Goal: Information Seeking & Learning: Find specific fact

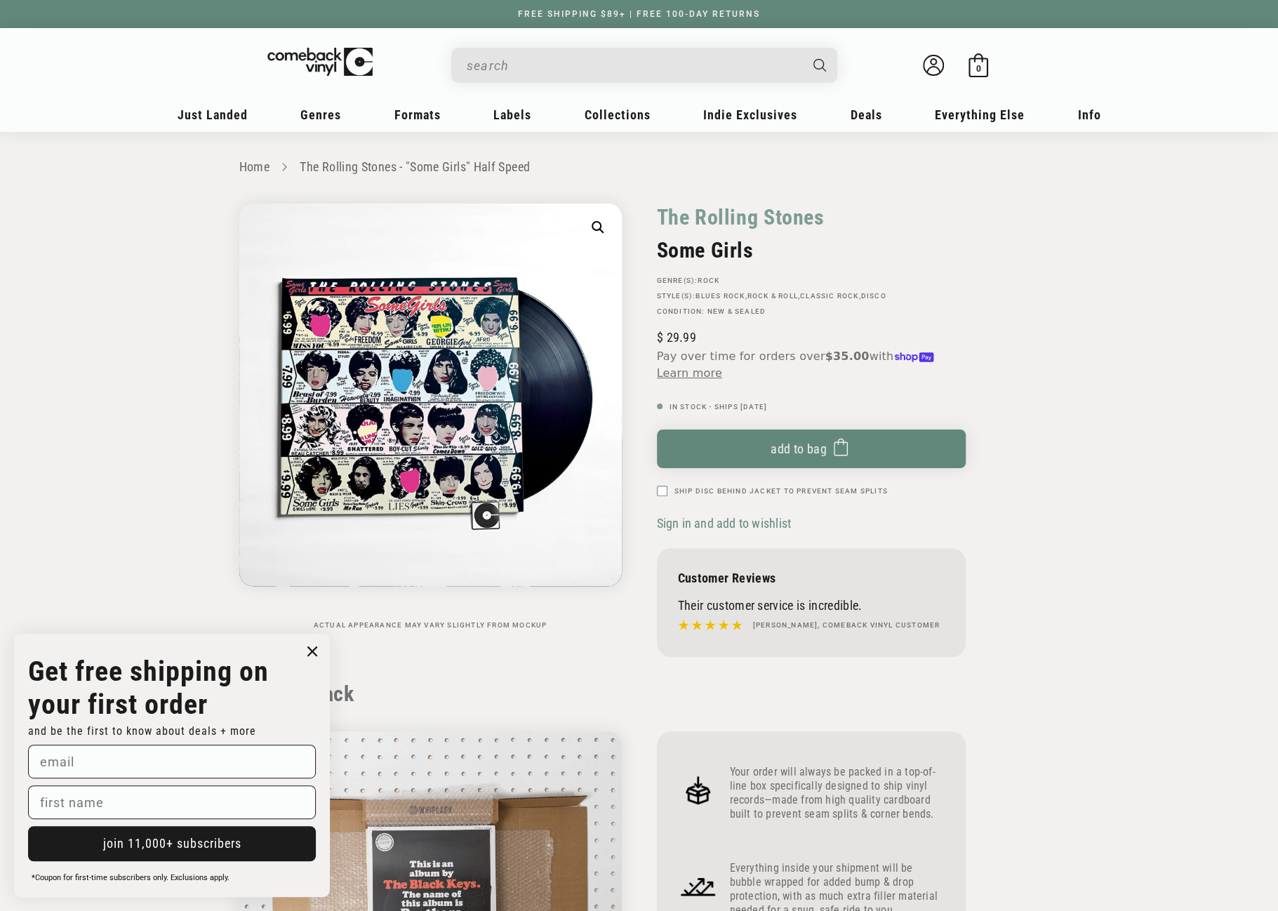
click at [521, 60] on input "When autocomplete results are available use up and down arrows to review and en…" at bounding box center [633, 65] width 333 height 29
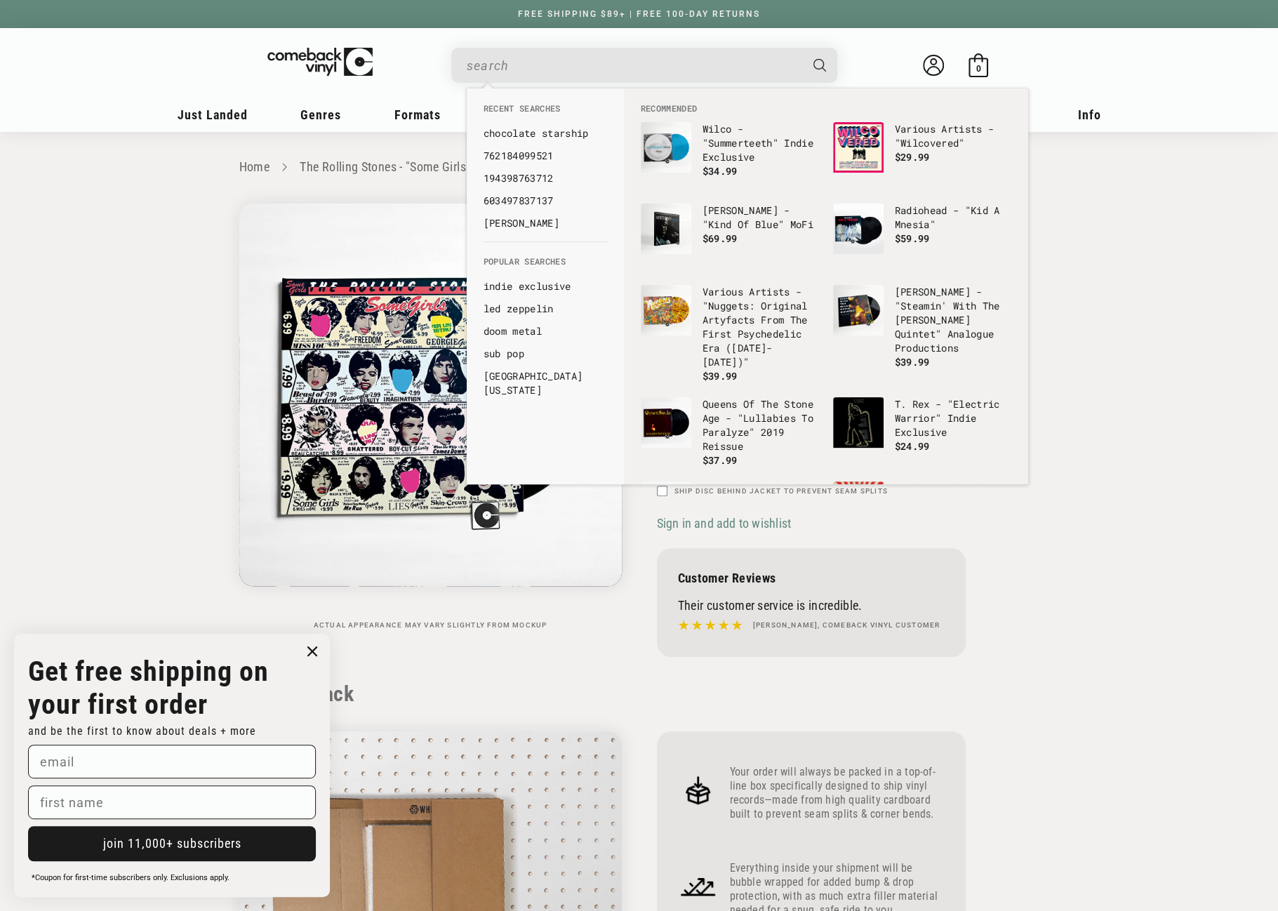
click at [611, 61] on input "When autocomplete results are available use up and down arrows to review and en…" at bounding box center [633, 65] width 333 height 29
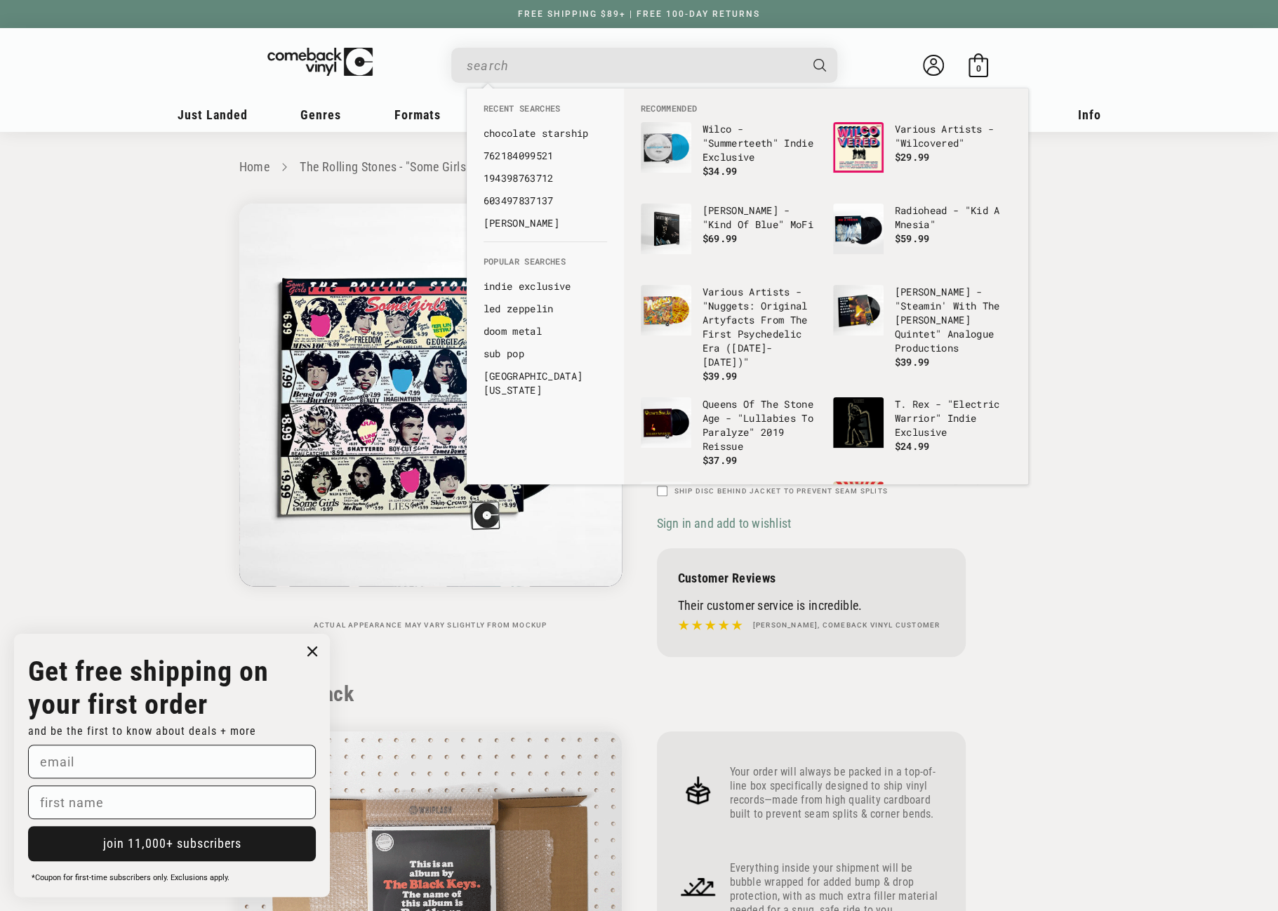
paste input "0602445599691"
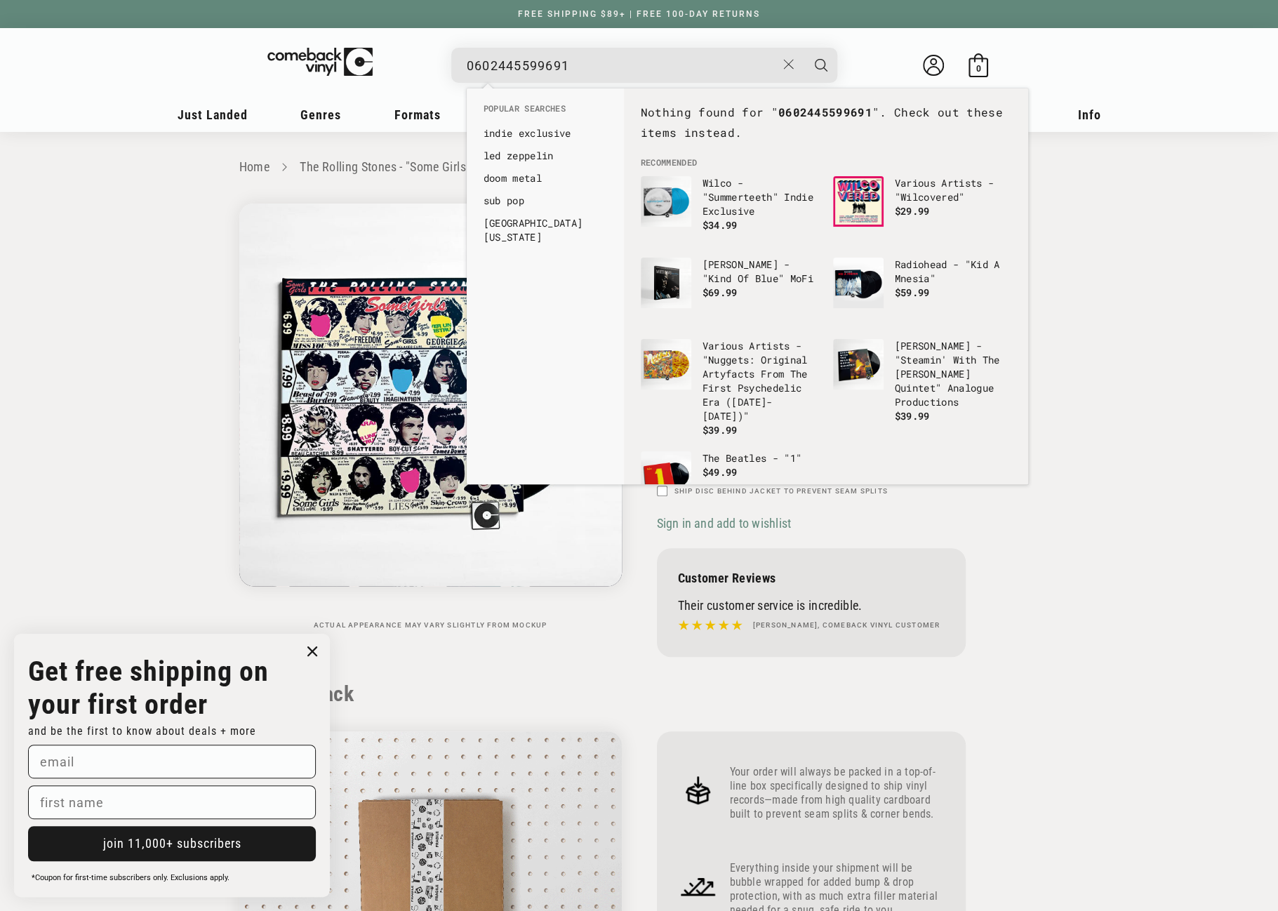
drag, startPoint x: 472, startPoint y: 62, endPoint x: 462, endPoint y: 65, distance: 10.9
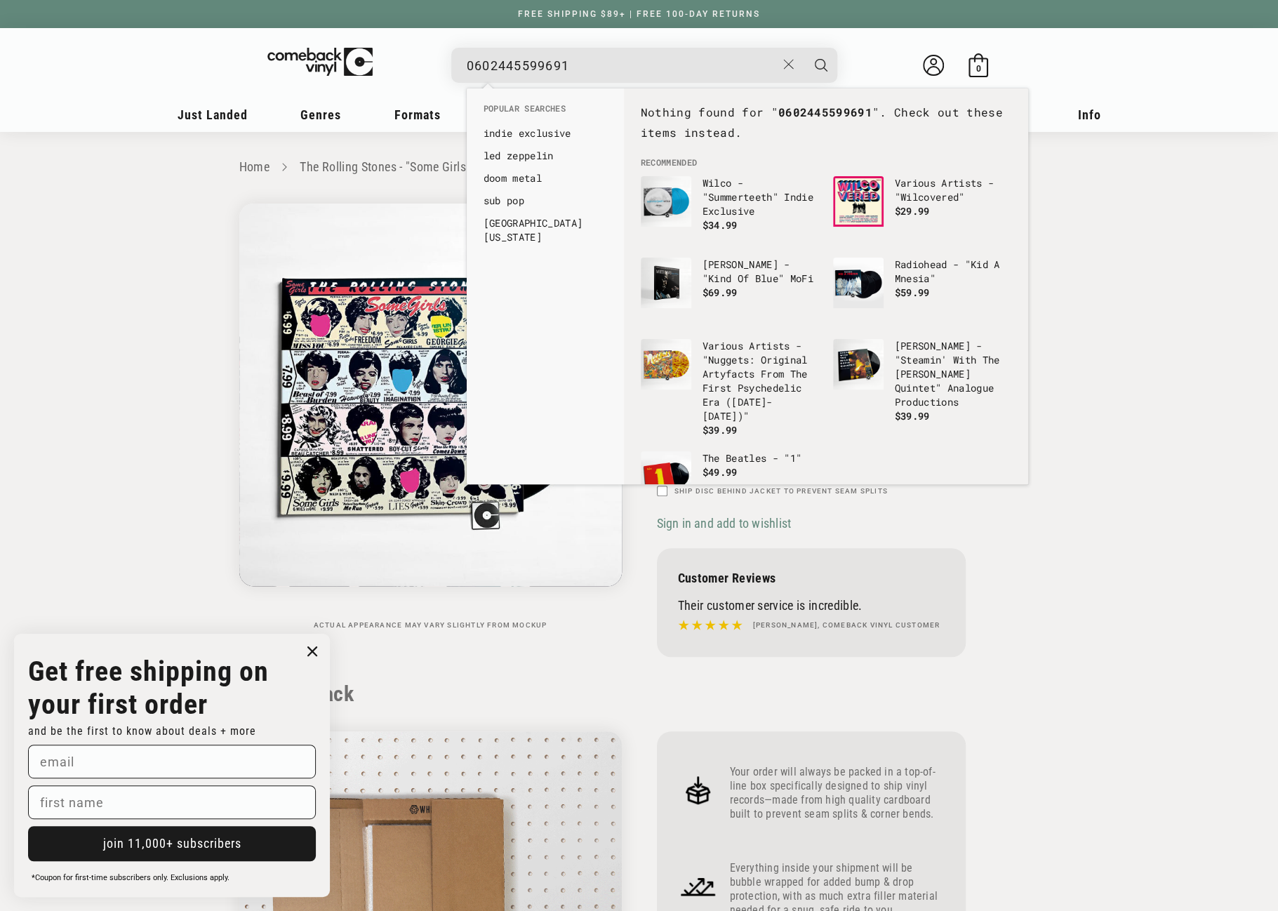
click at [462, 65] on div "0602445599691 See all results... 0 results 0 results" at bounding box center [644, 65] width 386 height 35
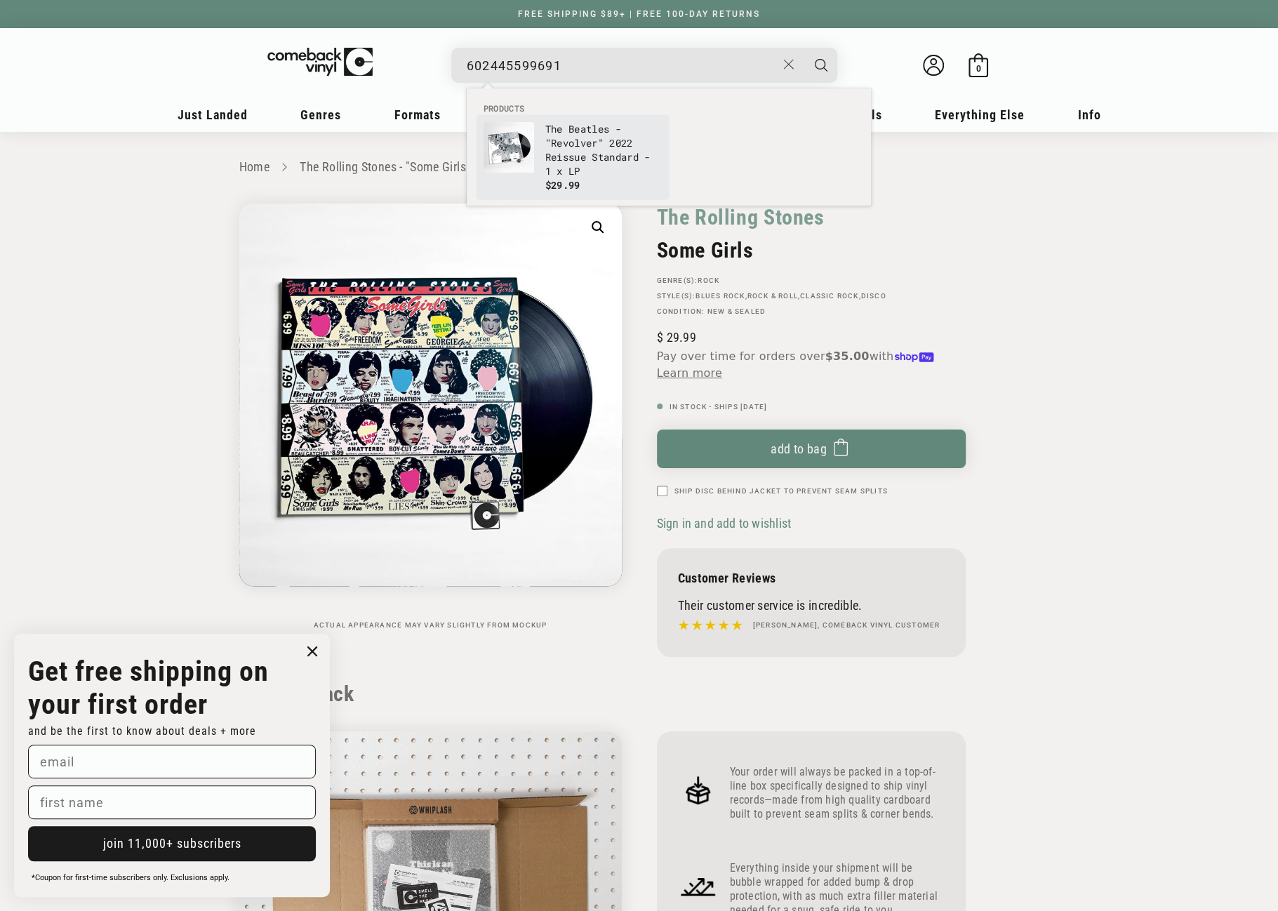
type input "602445599691"
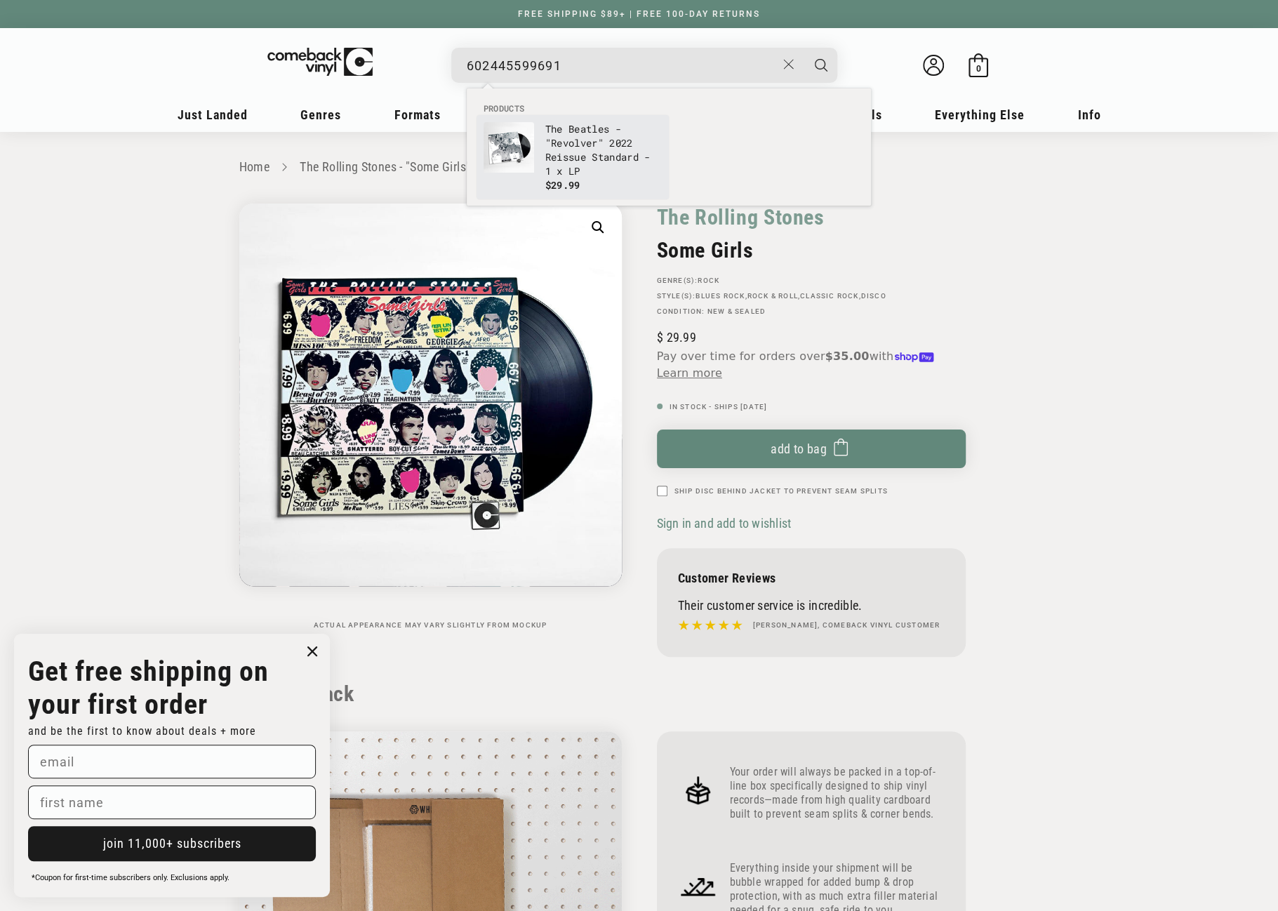
click at [510, 147] on img "Products" at bounding box center [509, 147] width 51 height 51
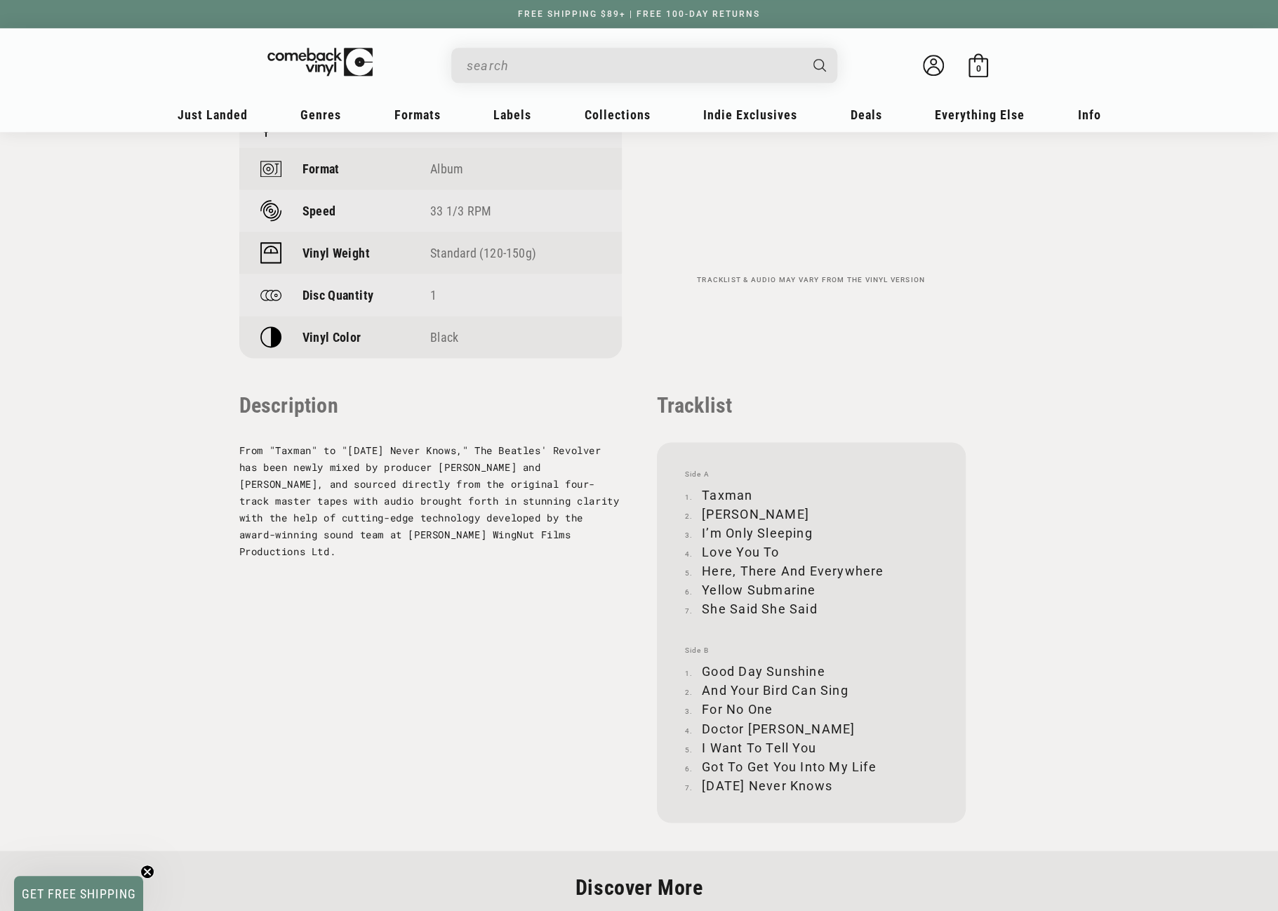
scroll to position [1193, 0]
drag, startPoint x: 705, startPoint y: 747, endPoint x: 875, endPoint y: 749, distance: 170.6
click at [875, 755] on li "Got To Get You Into My Life" at bounding box center [811, 764] width 253 height 19
copy li "Got To Get You Into My Life"
drag, startPoint x: 704, startPoint y: 472, endPoint x: 760, endPoint y: 471, distance: 55.5
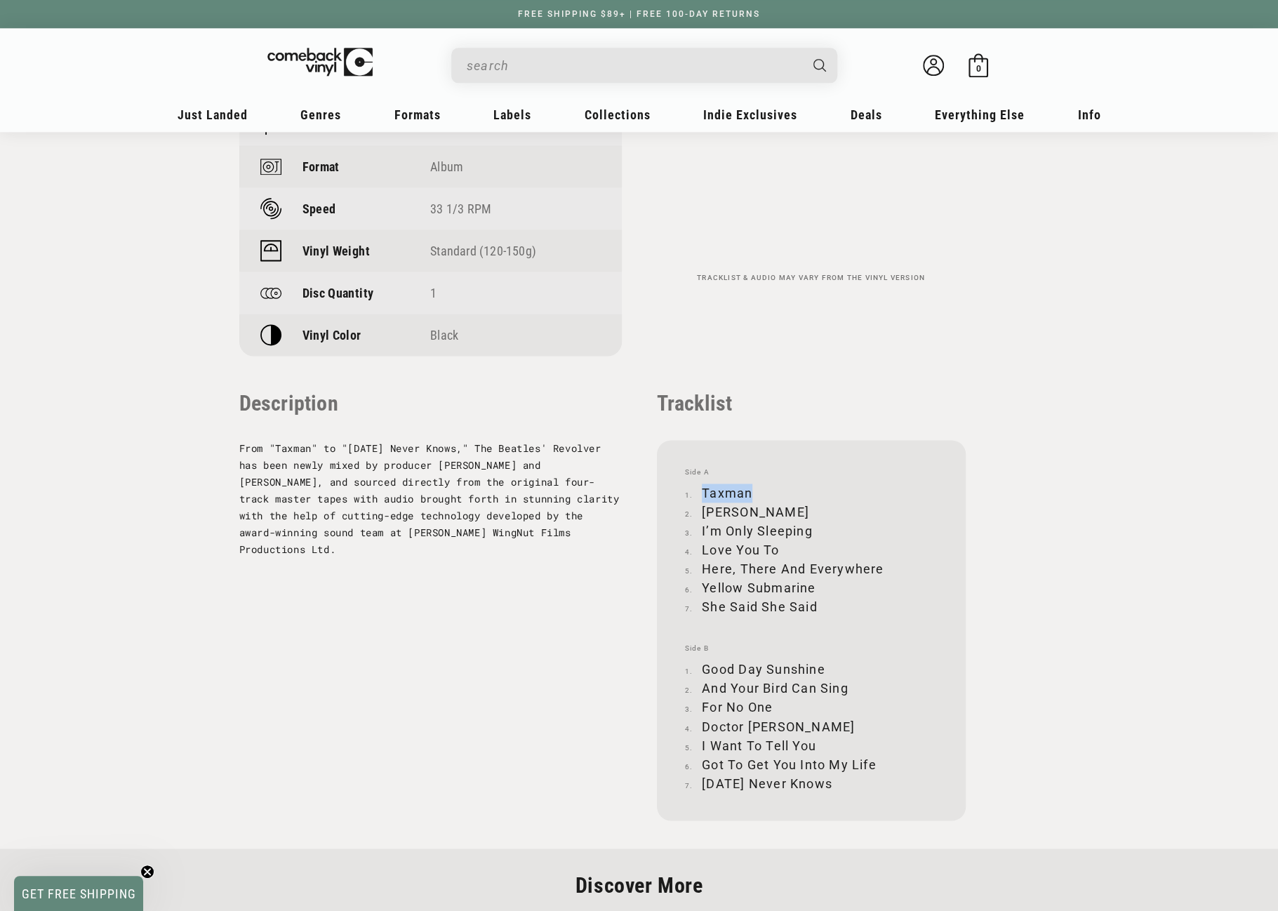
click at [760, 484] on li "Taxman" at bounding box center [811, 493] width 253 height 19
copy li "Taxman"
drag, startPoint x: 702, startPoint y: 493, endPoint x: 788, endPoint y: 493, distance: 85.6
click at [788, 503] on li "Eleanor Rigby" at bounding box center [811, 512] width 253 height 19
copy li "Eleanor Rigby"
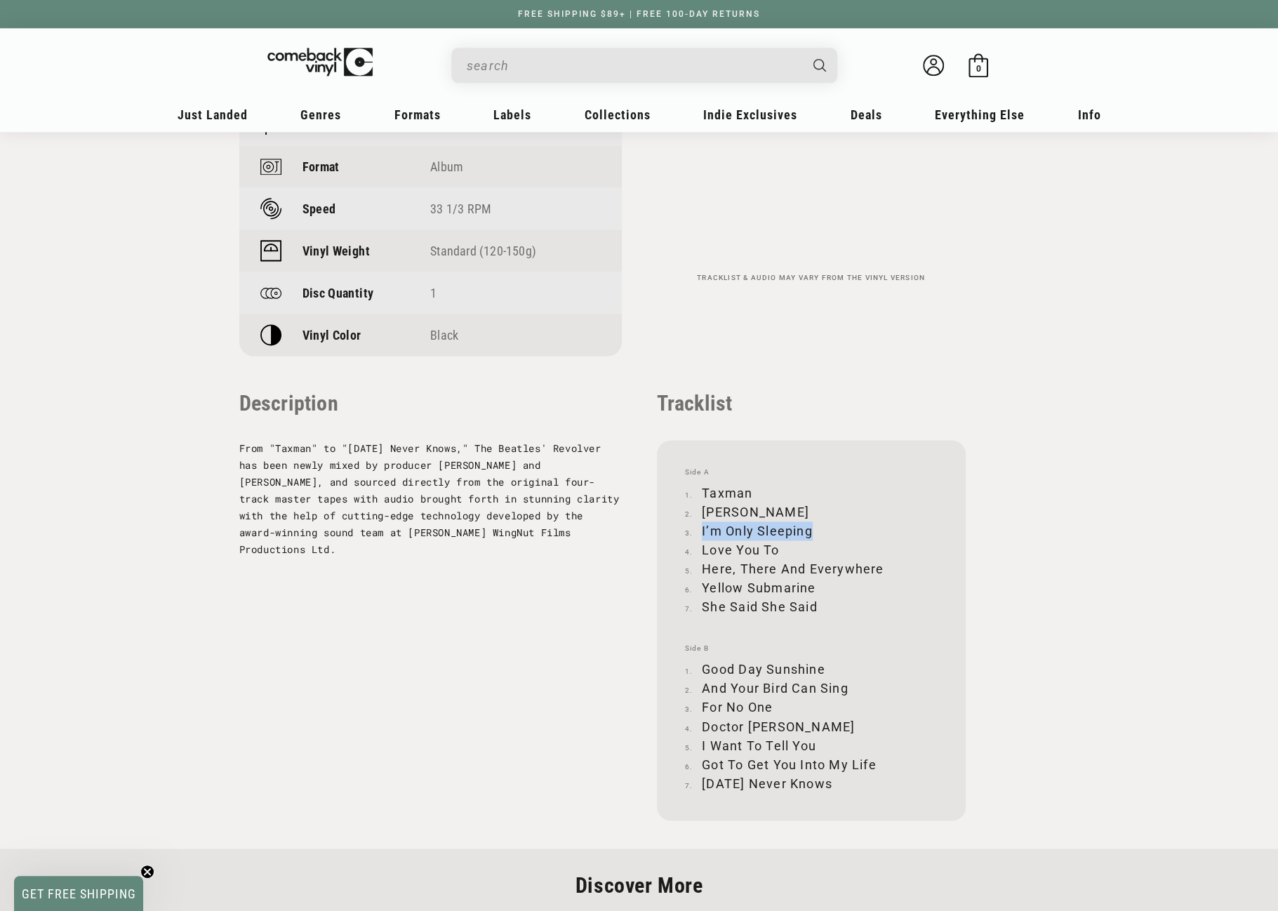
drag, startPoint x: 703, startPoint y: 515, endPoint x: 810, endPoint y: 515, distance: 106.7
click at [810, 522] on li "I’m Only Sleeping" at bounding box center [811, 531] width 253 height 19
copy li "I’m Only Sleeping"
drag, startPoint x: 700, startPoint y: 535, endPoint x: 781, endPoint y: 536, distance: 80.7
click at [781, 541] on li "Love You To" at bounding box center [811, 550] width 253 height 19
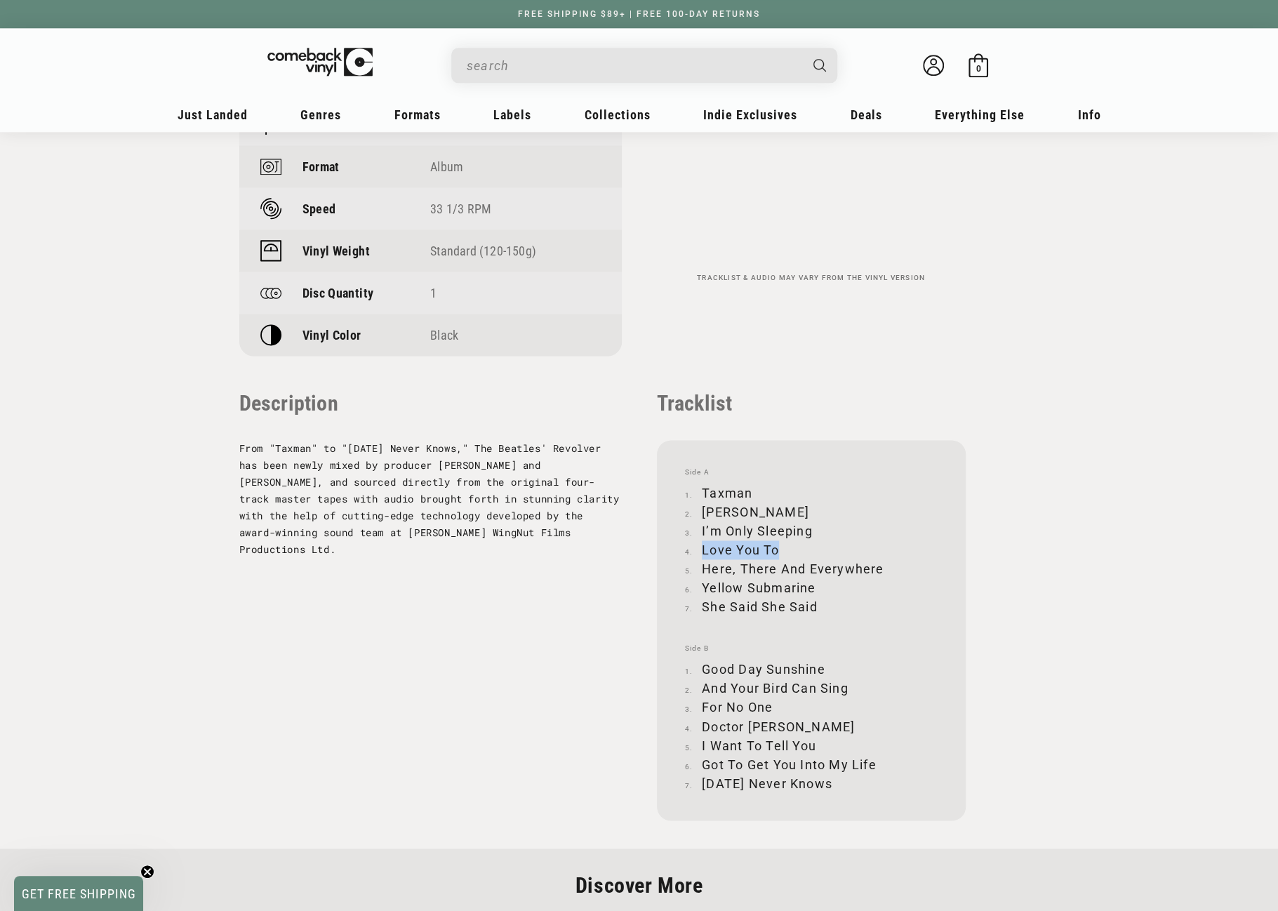
copy li "Love You To"
drag, startPoint x: 705, startPoint y: 554, endPoint x: 880, endPoint y: 555, distance: 175.5
click at [880, 559] on li "Here, There And Everywhere" at bounding box center [811, 568] width 253 height 19
copy li "Here, There And Everywhere"
drag, startPoint x: 703, startPoint y: 569, endPoint x: 811, endPoint y: 569, distance: 108.8
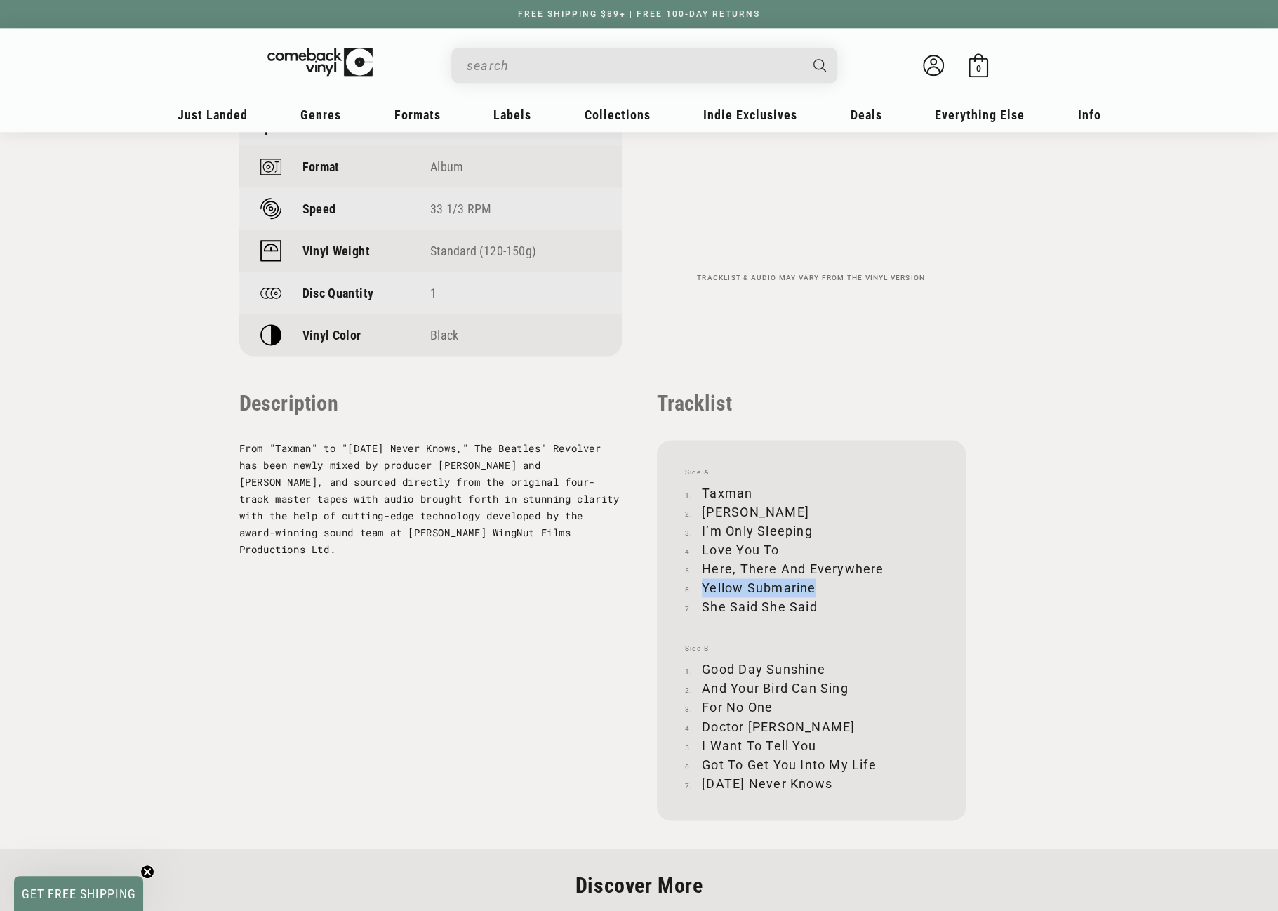
click at [811, 578] on li "Yellow Submarine" at bounding box center [811, 587] width 253 height 19
copy li "Yellow Submarine"
drag, startPoint x: 703, startPoint y: 591, endPoint x: 816, endPoint y: 585, distance: 112.5
click at [816, 597] on li "She Said She Said" at bounding box center [811, 606] width 253 height 19
copy li "She Said She Said"
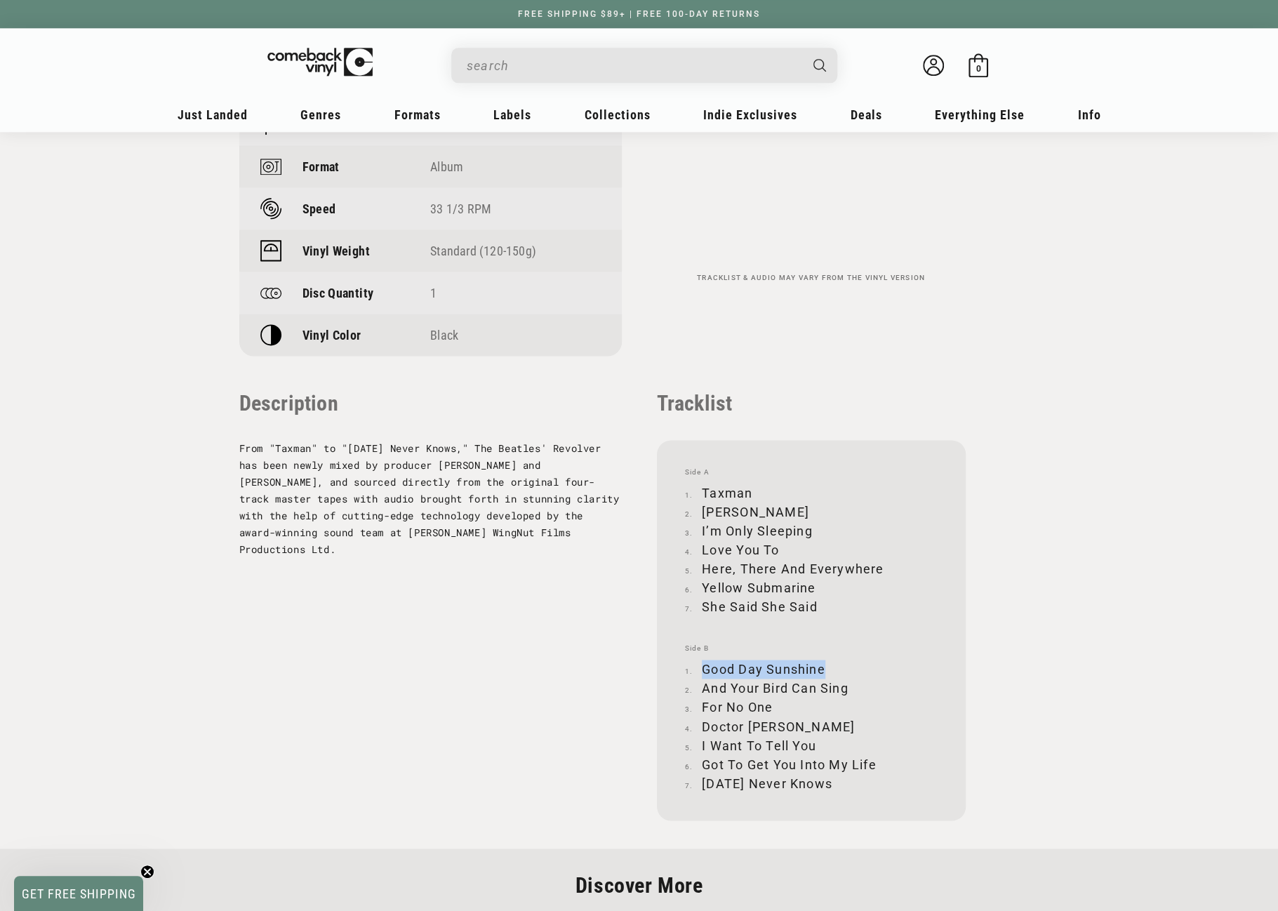
drag, startPoint x: 703, startPoint y: 652, endPoint x: 825, endPoint y: 652, distance: 122.1
click at [825, 660] on li "Good Day Sunshine" at bounding box center [811, 669] width 253 height 19
copy li "Good Day Sunshine"
drag, startPoint x: 703, startPoint y: 671, endPoint x: 849, endPoint y: 668, distance: 145.4
click at [849, 679] on li "And Your Bird Can Sing" at bounding box center [811, 688] width 253 height 19
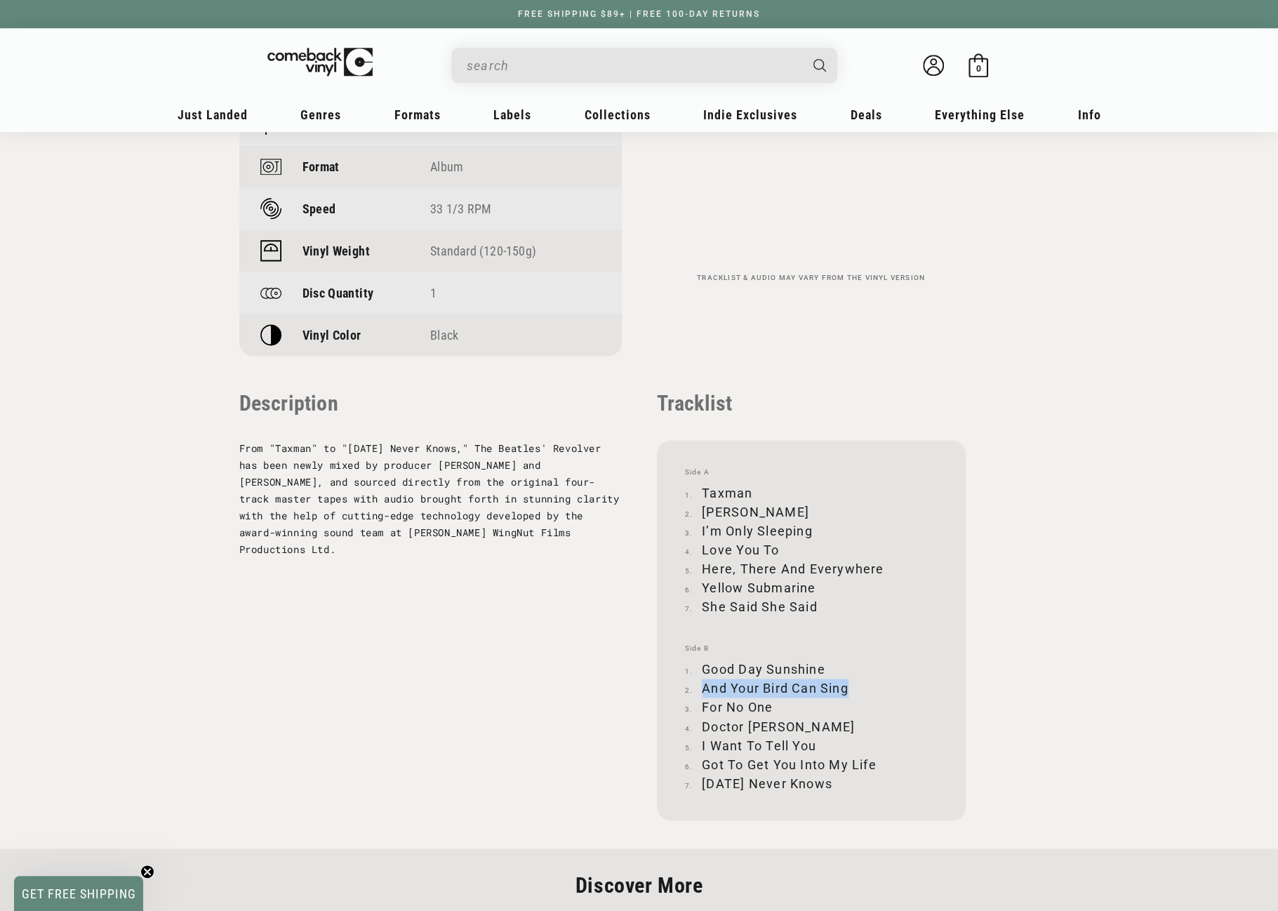
copy li "And Your Bird Can Sing"
drag, startPoint x: 702, startPoint y: 690, endPoint x: 769, endPoint y: 687, distance: 67.4
click at [769, 698] on li "For No One" at bounding box center [811, 707] width 253 height 19
drag, startPoint x: 703, startPoint y: 708, endPoint x: 793, endPoint y: 707, distance: 89.9
click at [793, 717] on li "Doctor Robert" at bounding box center [811, 726] width 253 height 19
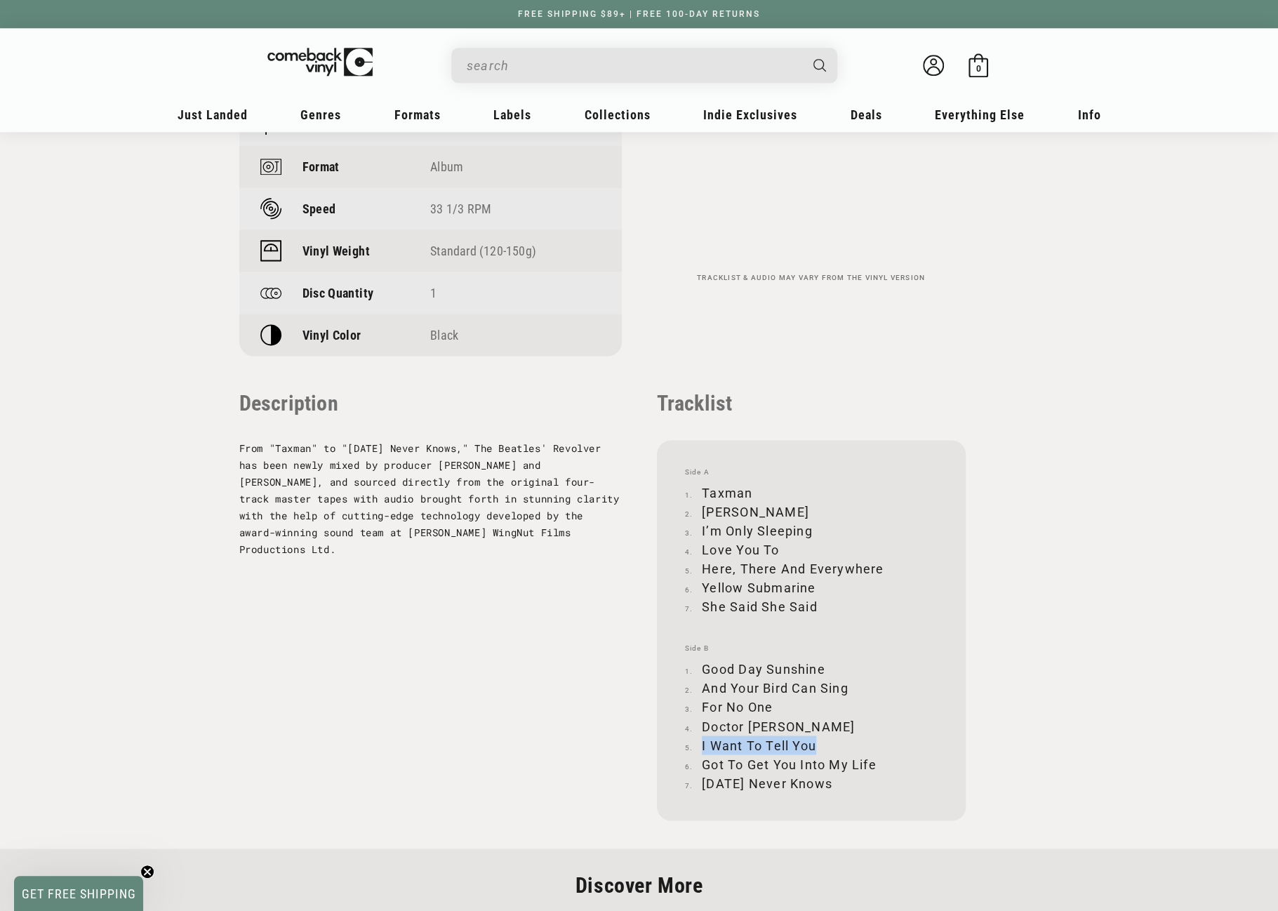
drag, startPoint x: 702, startPoint y: 729, endPoint x: 814, endPoint y: 728, distance: 112.3
click at [814, 736] on li "I Want To Tell You" at bounding box center [811, 745] width 253 height 19
drag, startPoint x: 703, startPoint y: 749, endPoint x: 877, endPoint y: 750, distance: 173.4
click at [877, 755] on li "Got To Get You Into My Life" at bounding box center [811, 764] width 253 height 19
drag, startPoint x: 705, startPoint y: 764, endPoint x: 855, endPoint y: 764, distance: 150.2
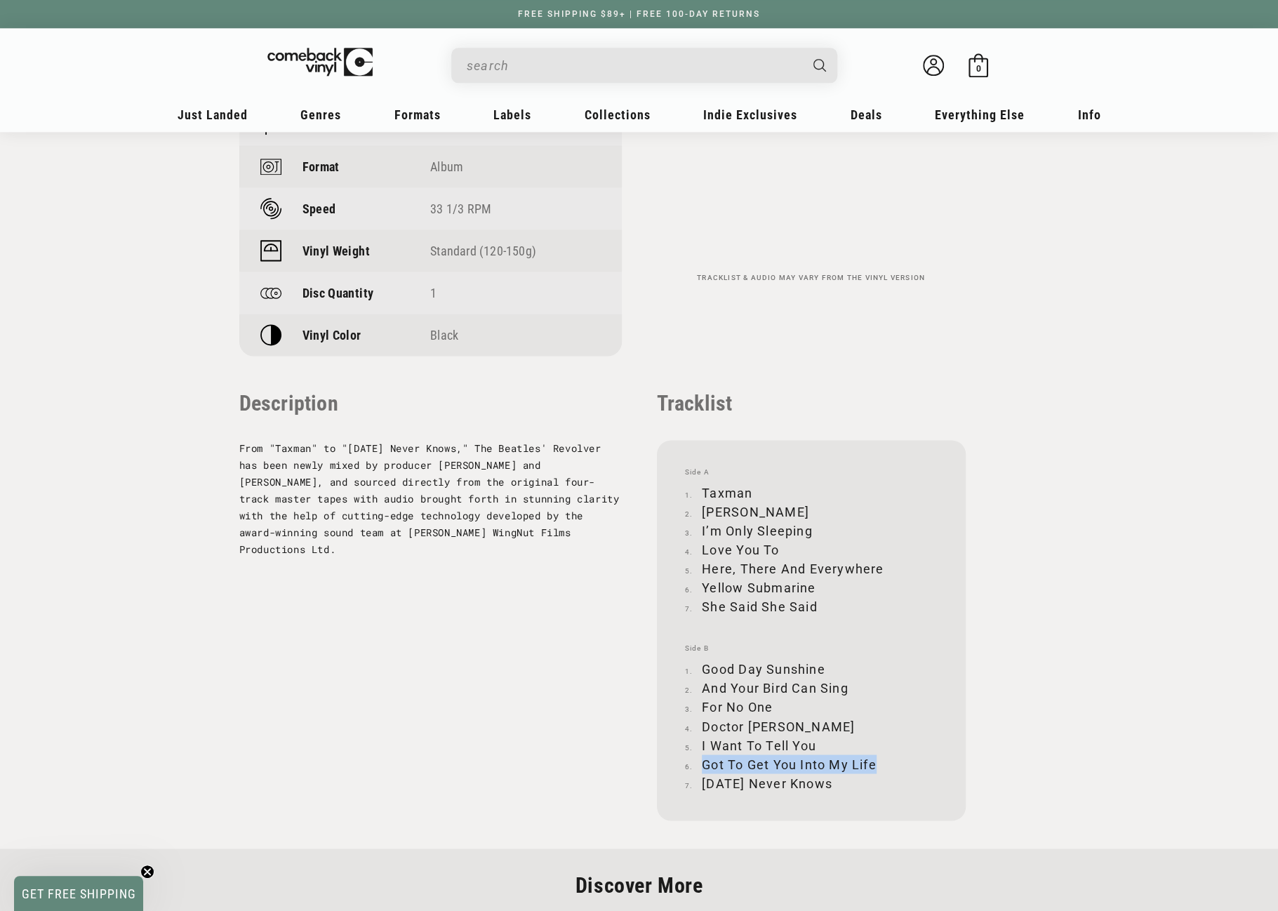
click at [855, 774] on li "Tomorrow Never Knows" at bounding box center [811, 783] width 253 height 19
